Goal: Task Accomplishment & Management: Complete application form

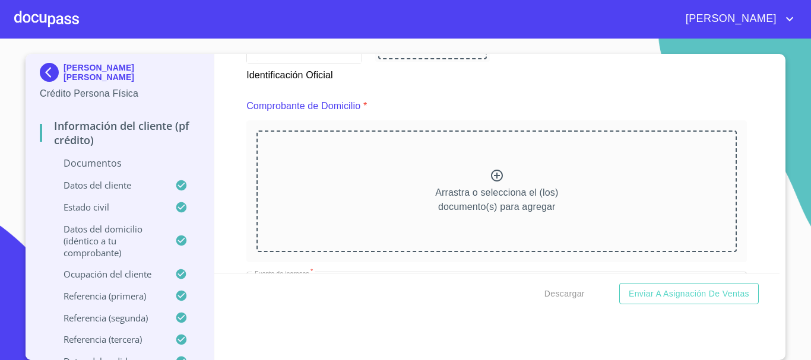
scroll to position [622, 0]
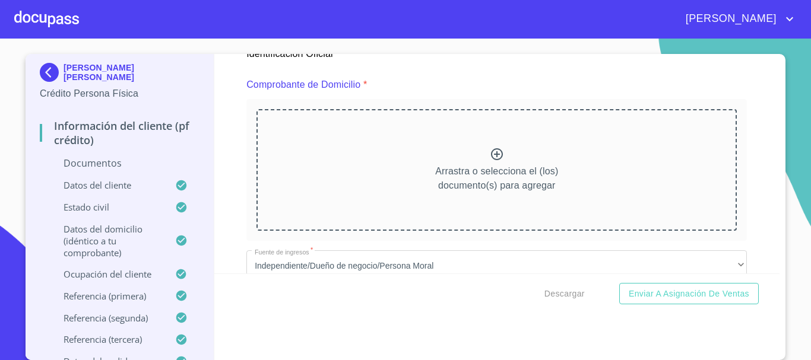
click at [490, 157] on icon at bounding box center [497, 154] width 14 height 14
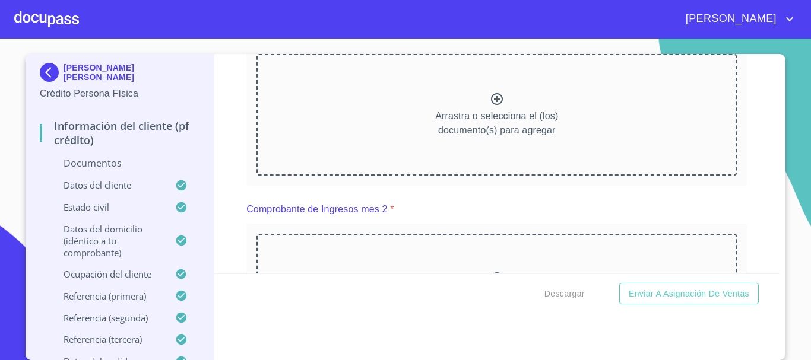
scroll to position [1097, 0]
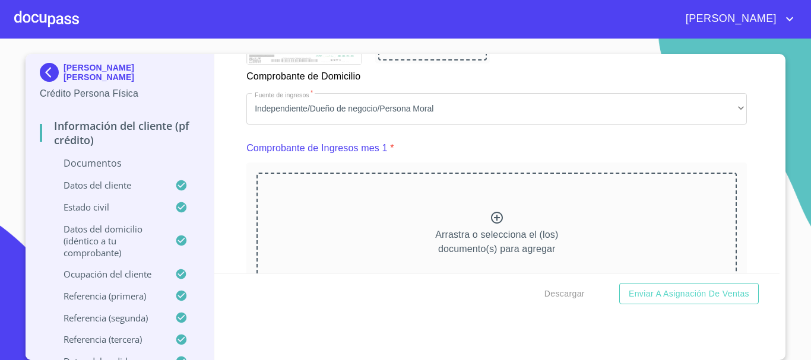
click at [491, 225] on icon at bounding box center [497, 218] width 14 height 14
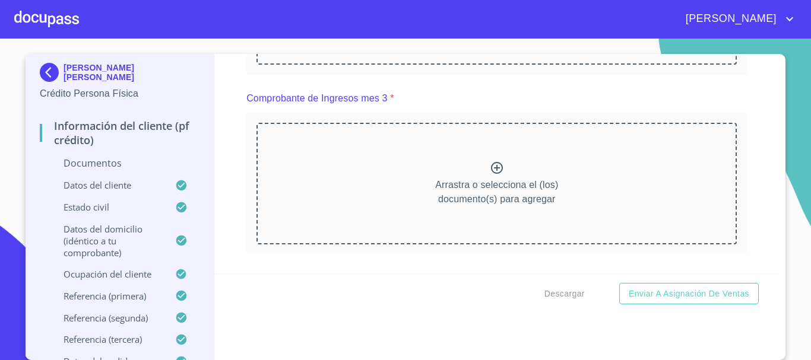
scroll to position [1632, 0]
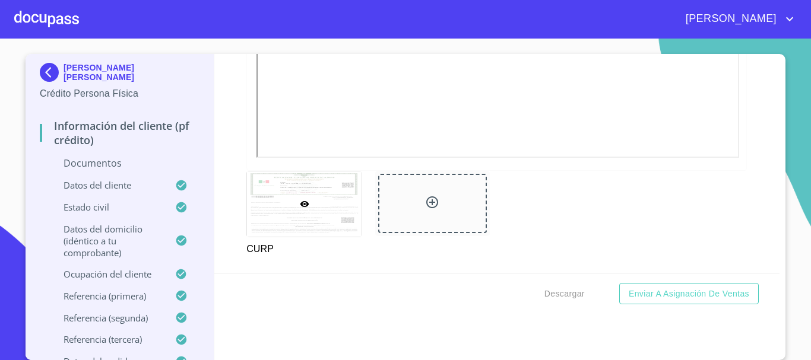
scroll to position [2107, 0]
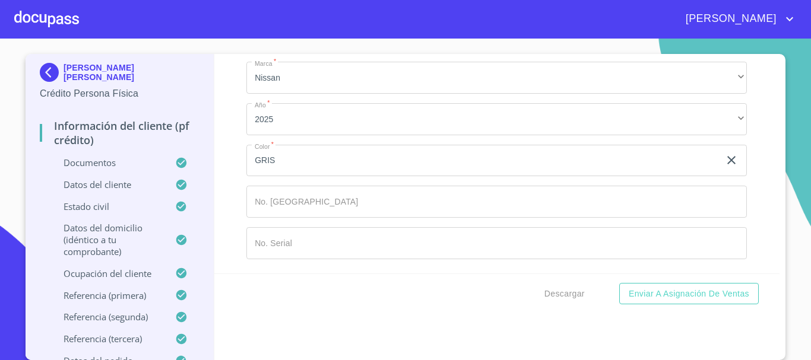
scroll to position [6383, 0]
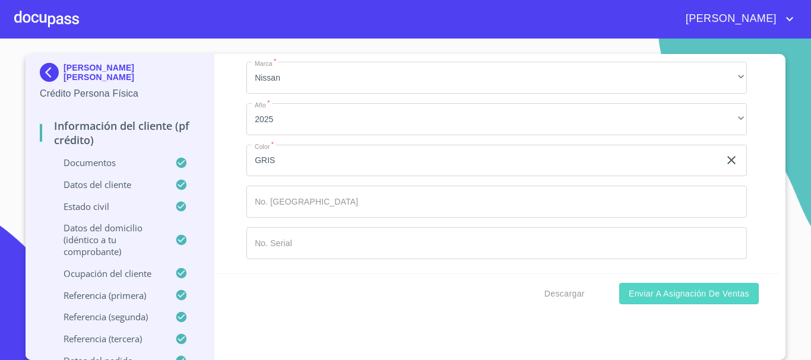
click at [685, 298] on span "Enviar a Asignación de Ventas" at bounding box center [689, 294] width 121 height 15
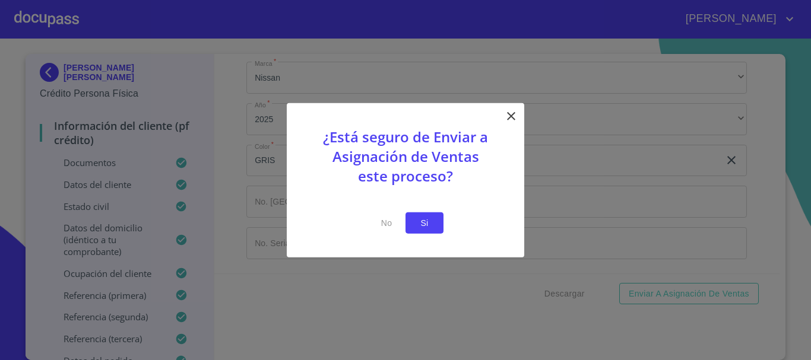
click at [434, 225] on span "Si" at bounding box center [424, 223] width 19 height 15
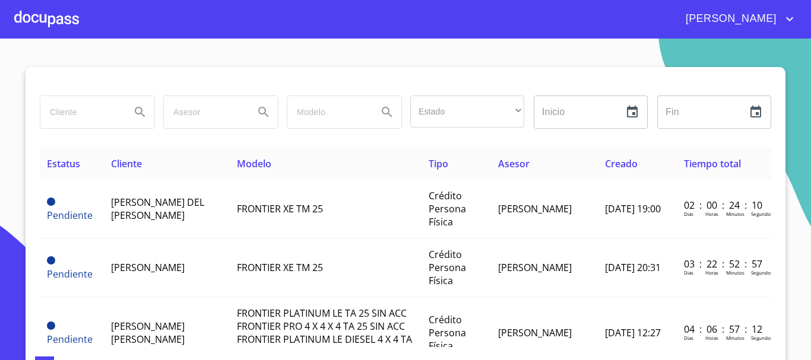
click at [79, 26] on div "[PERSON_NAME]" at bounding box center [438, 19] width 718 height 19
click at [69, 26] on div at bounding box center [46, 19] width 65 height 38
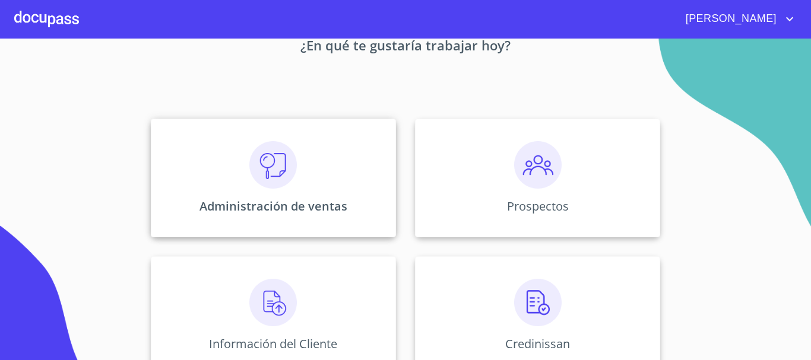
scroll to position [178, 0]
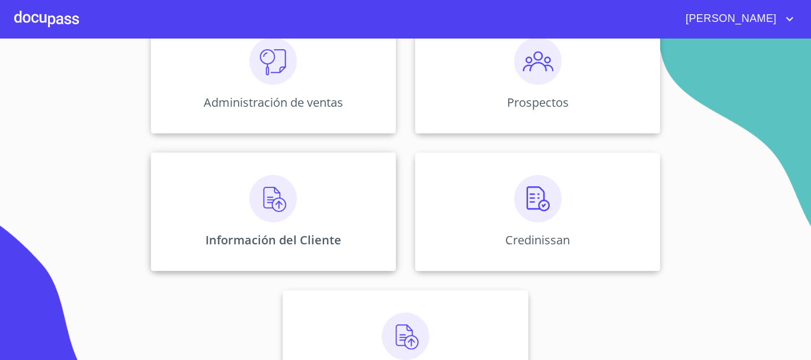
click at [324, 239] on p "Información del Cliente" at bounding box center [273, 240] width 136 height 16
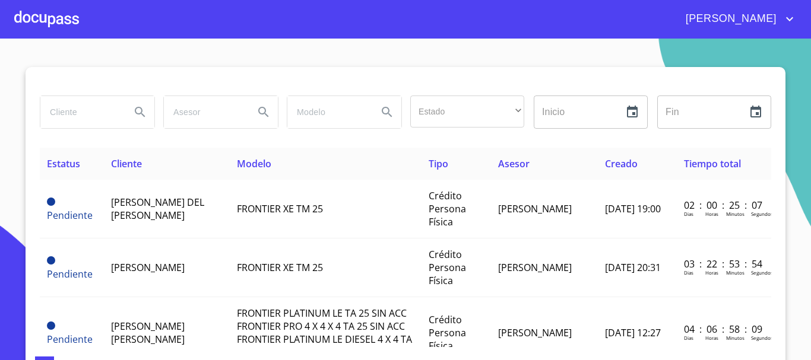
click at [66, 115] on input "search" at bounding box center [80, 112] width 81 height 32
click at [100, 122] on input "search" at bounding box center [80, 112] width 81 height 32
click at [135, 117] on icon "Search" at bounding box center [140, 112] width 14 height 14
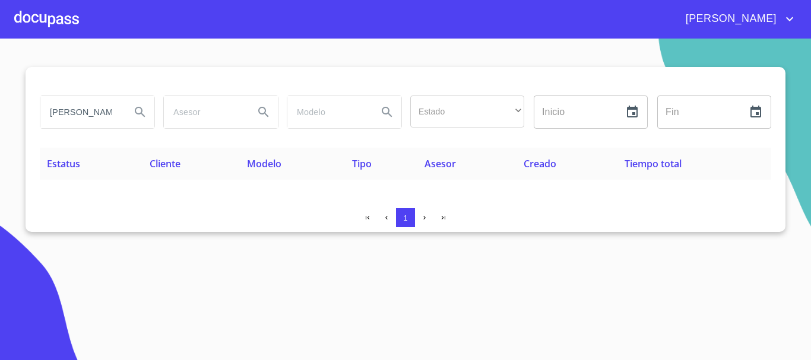
drag, startPoint x: 121, startPoint y: 112, endPoint x: 7, endPoint y: 121, distance: 114.4
click at [7, 121] on section "[PERSON_NAME] Estado ​ ​ Inicio ​ Fin ​ Estatus Cliente Modelo Tipo Asesor Crea…" at bounding box center [405, 200] width 811 height 322
click at [108, 116] on input "[PERSON_NAME]" at bounding box center [80, 112] width 81 height 32
type input "H"
type input "[PERSON_NAME]"
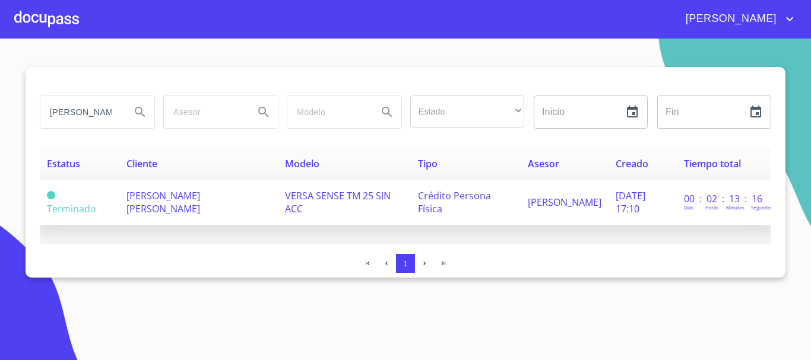
click at [200, 195] on span "[PERSON_NAME] [PERSON_NAME]" at bounding box center [163, 202] width 74 height 26
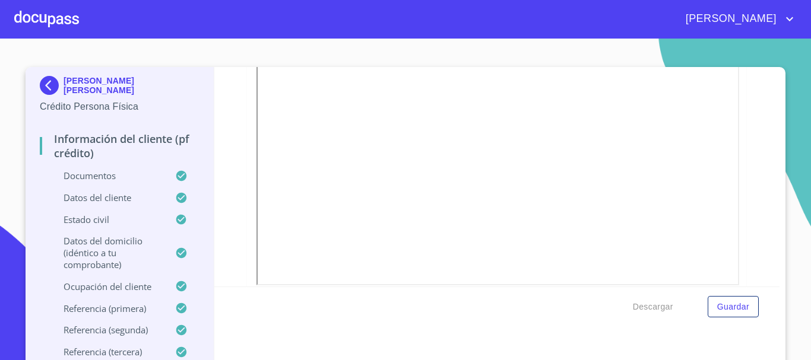
scroll to position [416, 0]
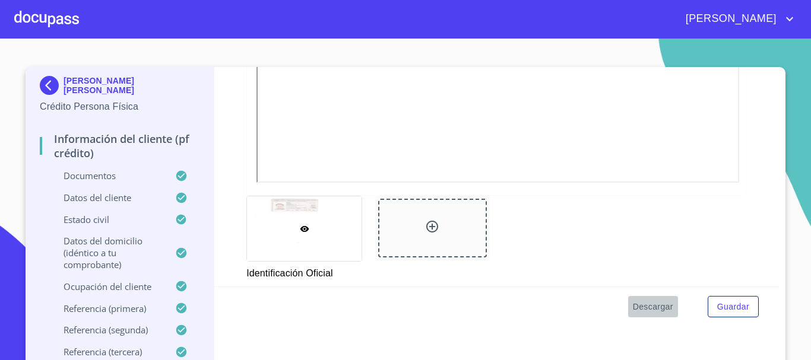
click at [648, 308] on span "Descargar" at bounding box center [653, 307] width 40 height 15
